Goal: Understand process/instructions

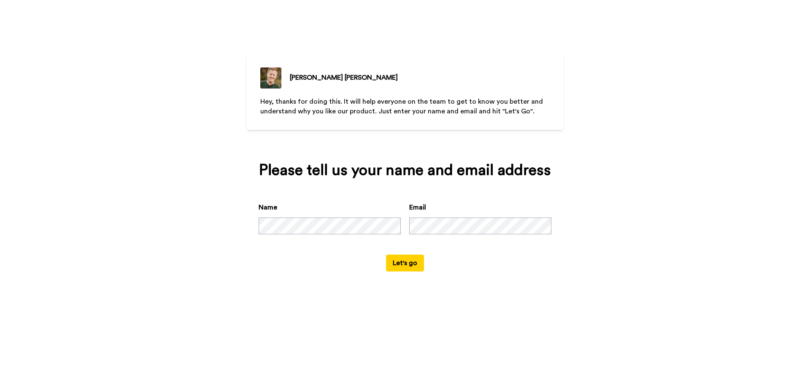
click at [402, 221] on div "Name Email" at bounding box center [405, 228] width 293 height 52
click at [407, 265] on button "Let's go" at bounding box center [405, 263] width 38 height 17
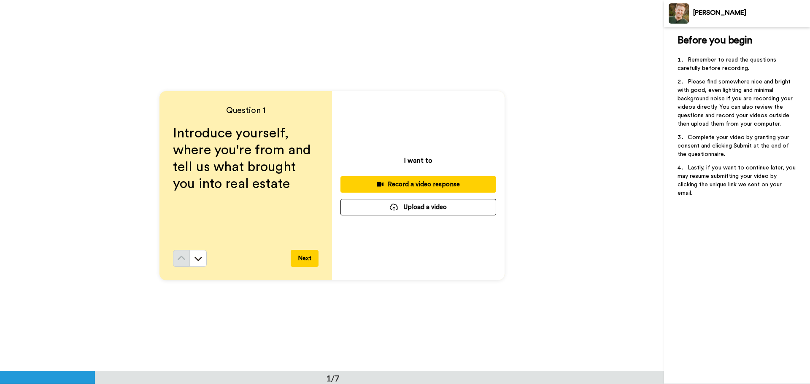
click at [298, 258] on button "Next" at bounding box center [305, 258] width 28 height 17
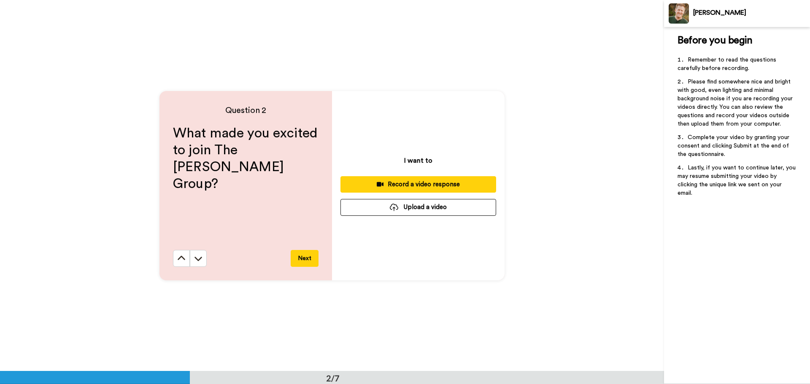
scroll to position [372, 0]
click at [298, 258] on button "Next" at bounding box center [305, 258] width 28 height 17
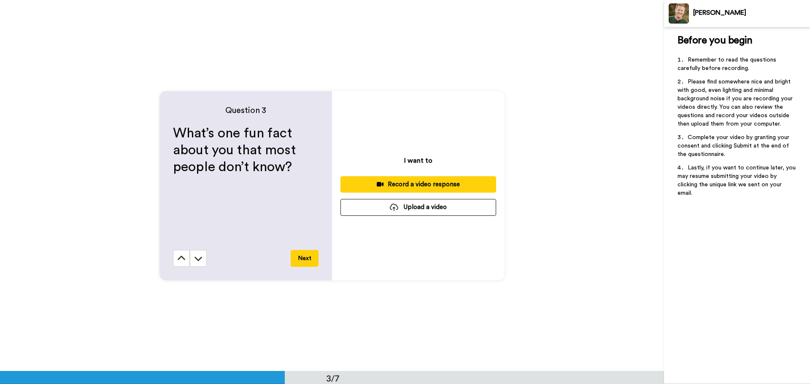
scroll to position [743, 0]
click at [300, 260] on button "Next" at bounding box center [305, 258] width 28 height 17
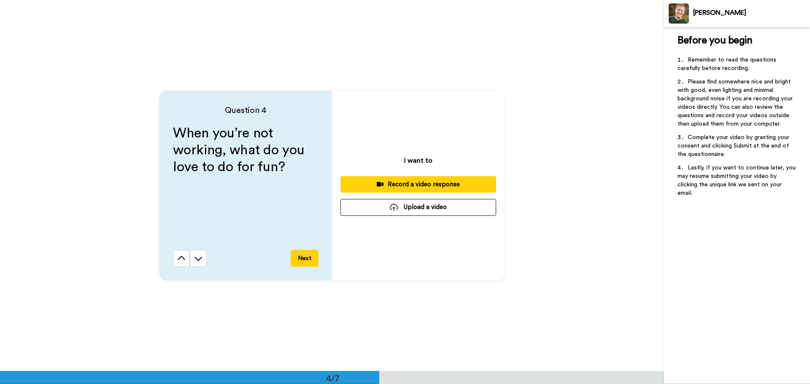
scroll to position [1114, 0]
click at [301, 259] on button "Next" at bounding box center [305, 258] width 28 height 17
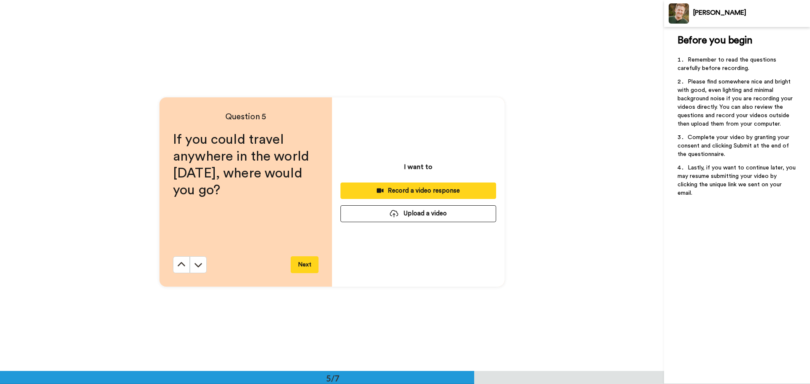
scroll to position [1485, 0]
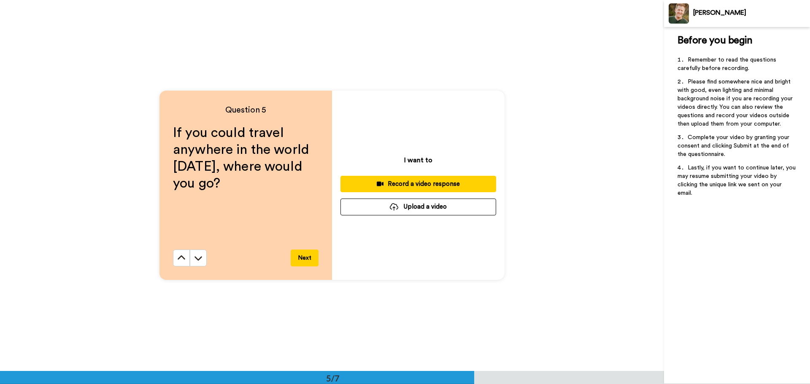
click at [302, 262] on button "Next" at bounding box center [305, 258] width 28 height 17
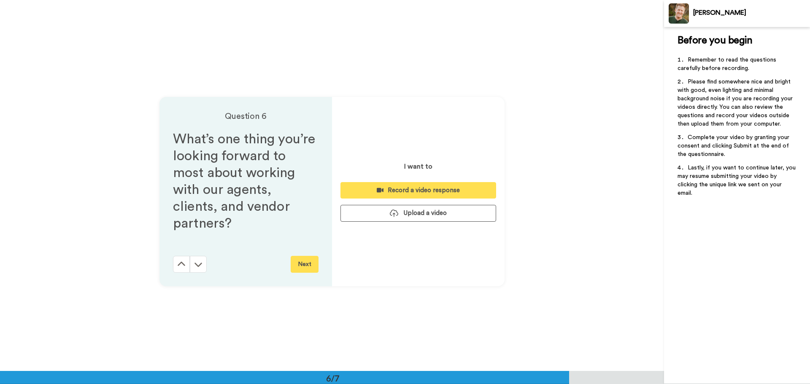
scroll to position [1856, 0]
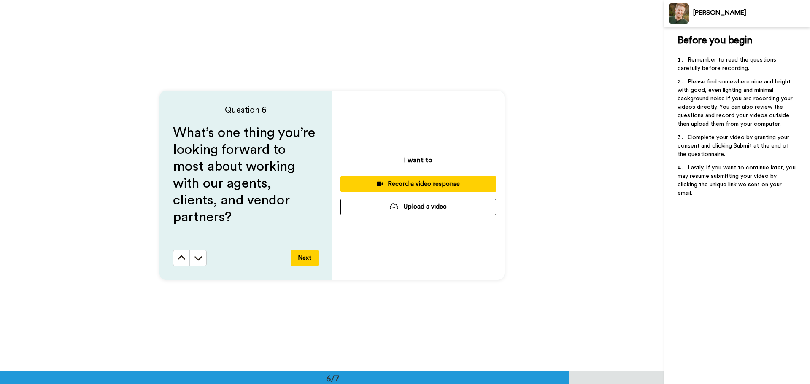
click at [301, 260] on button "Next" at bounding box center [305, 258] width 28 height 17
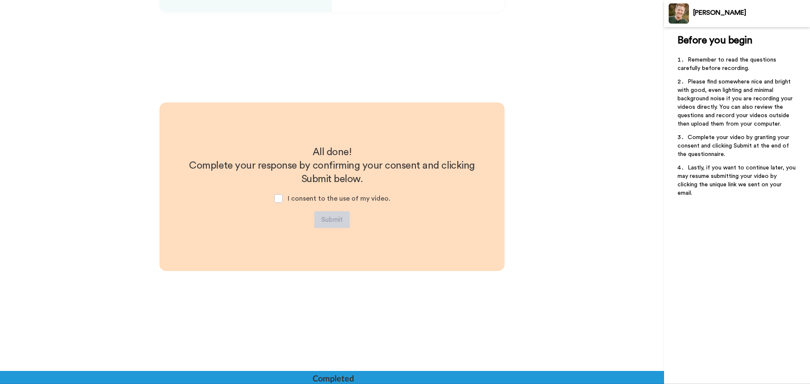
scroll to position [2126, 0]
